Goal: Find specific page/section: Find specific page/section

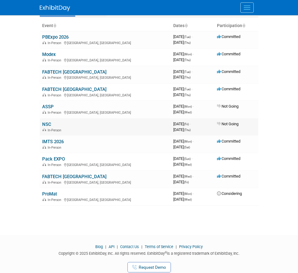
scroll to position [38, 0]
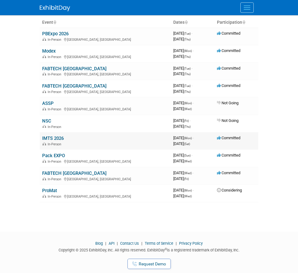
click at [51, 136] on link "IMTS 2026" at bounding box center [53, 138] width 22 height 5
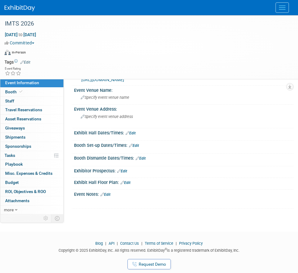
scroll to position [17, 0]
click at [19, 7] on img at bounding box center [20, 8] width 30 height 6
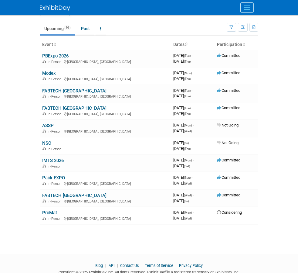
scroll to position [17, 0]
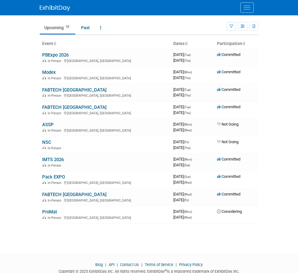
click at [52, 55] on link "PBExpo 2026" at bounding box center [55, 54] width 26 height 5
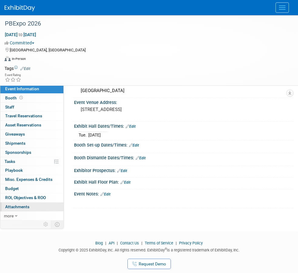
scroll to position [30, 0]
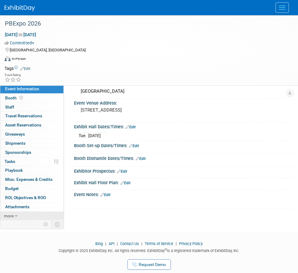
click at [12, 216] on span "more" at bounding box center [9, 215] width 10 height 5
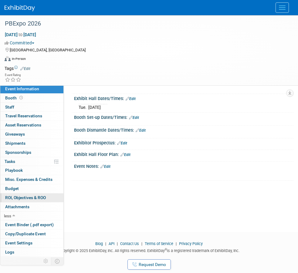
scroll to position [0, 0]
click at [27, 181] on span "Misc. Expenses & Credits 0" at bounding box center [28, 179] width 47 height 5
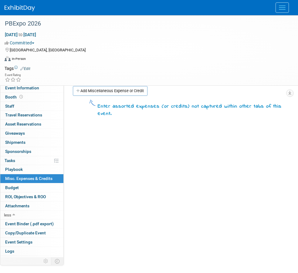
scroll to position [11, 0]
